Goal: Information Seeking & Learning: Learn about a topic

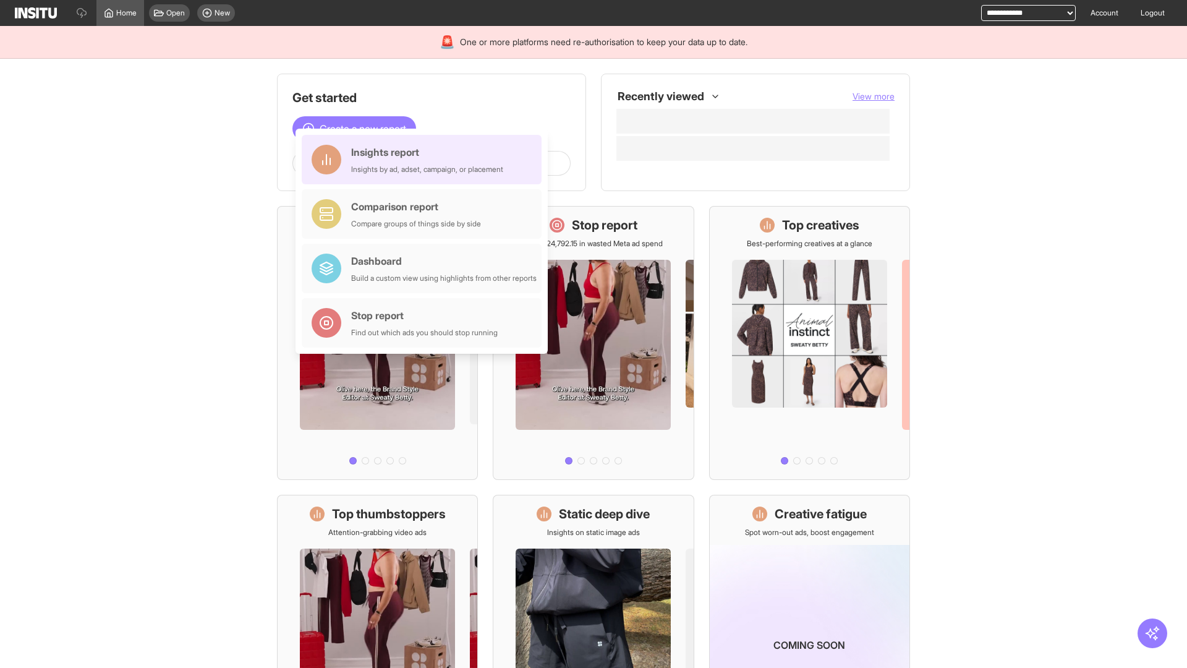
click at [425, 160] on div "Insights report Insights by ad, adset, campaign, or placement" at bounding box center [427, 160] width 152 height 30
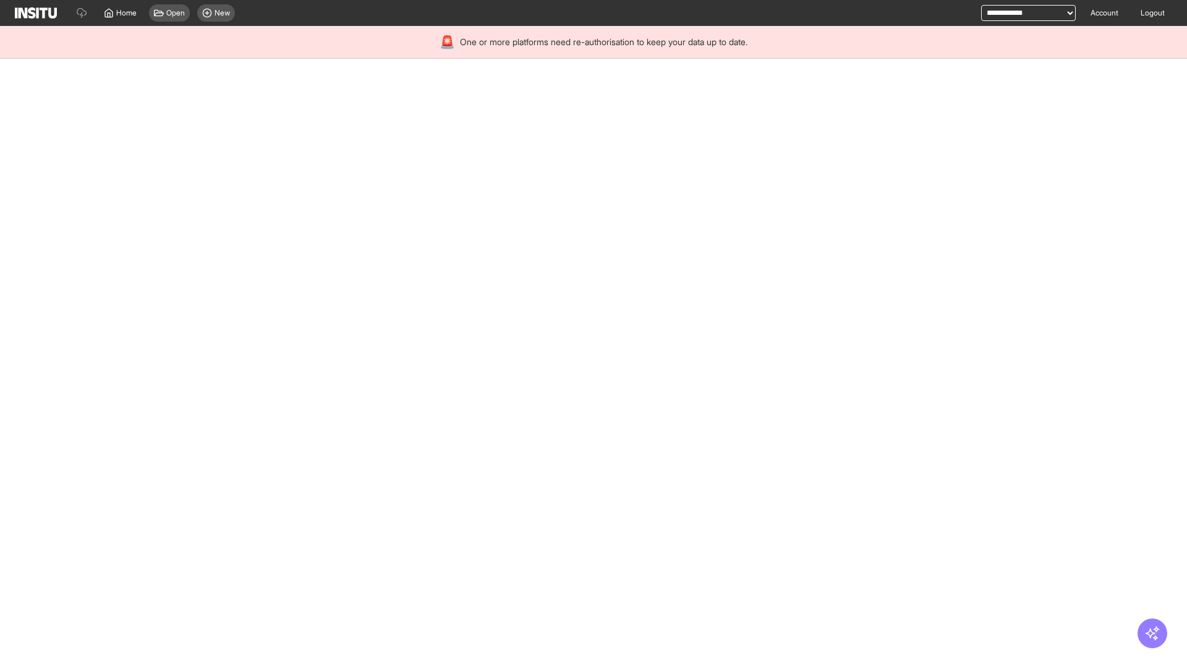
select select "**"
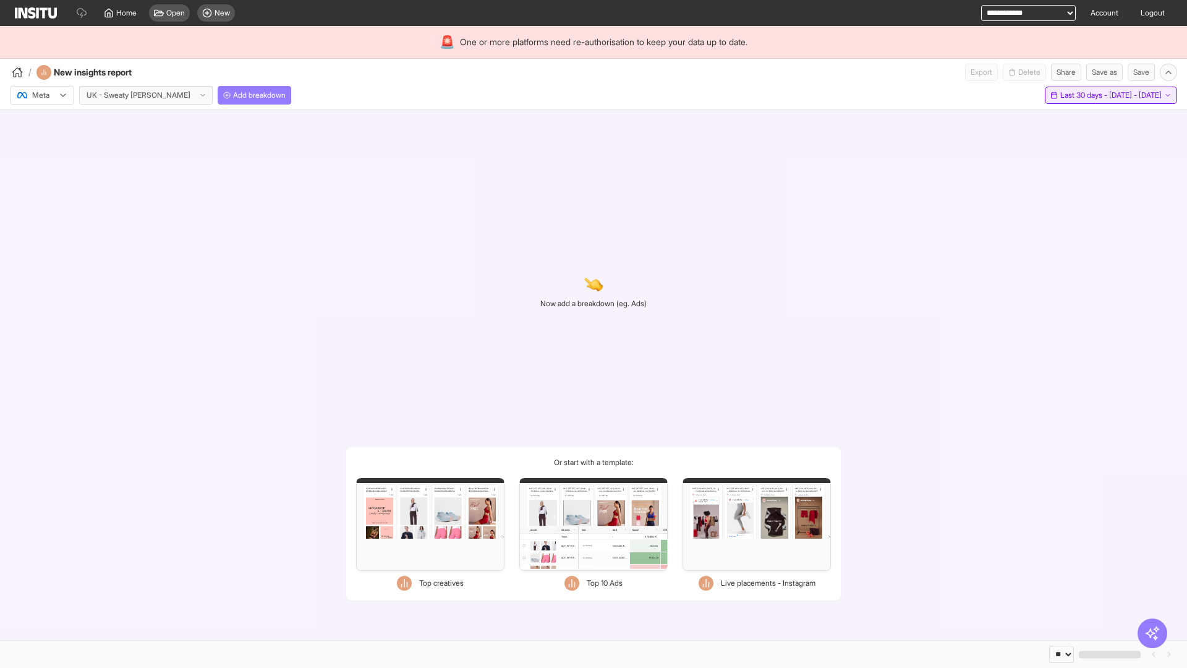
click at [1084, 95] on span "Last 30 days - [DATE] - [DATE]" at bounding box center [1110, 95] width 101 height 10
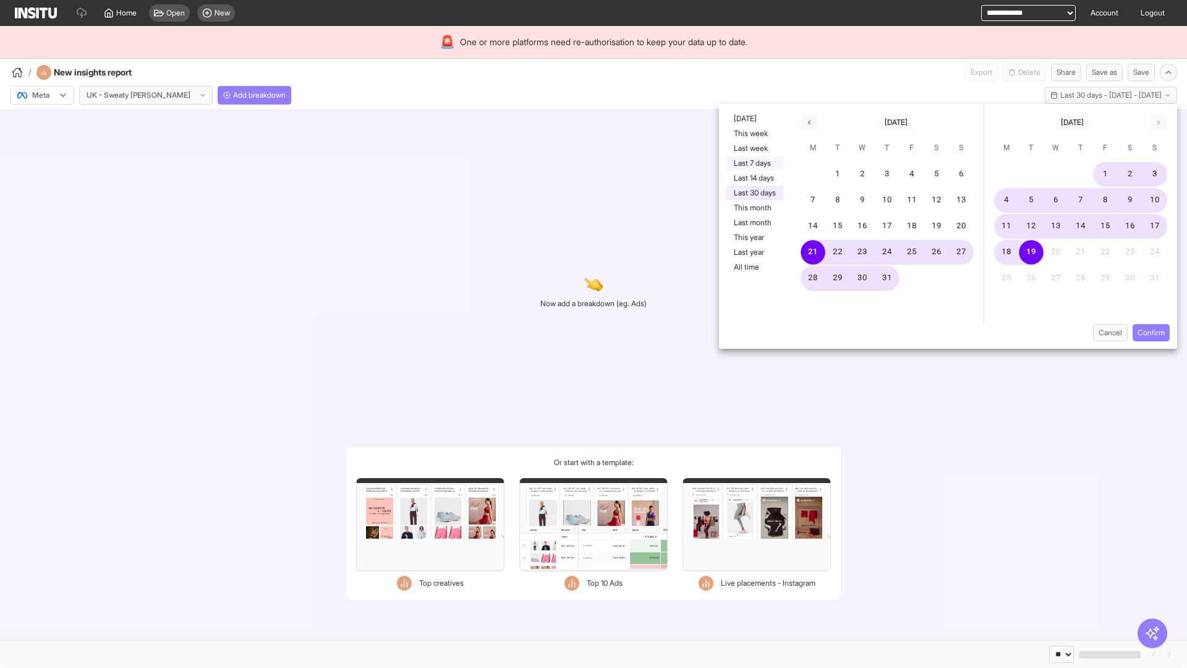
click at [754, 163] on button "Last 7 days" at bounding box center [754, 163] width 57 height 15
